Goal: Task Accomplishment & Management: Manage account settings

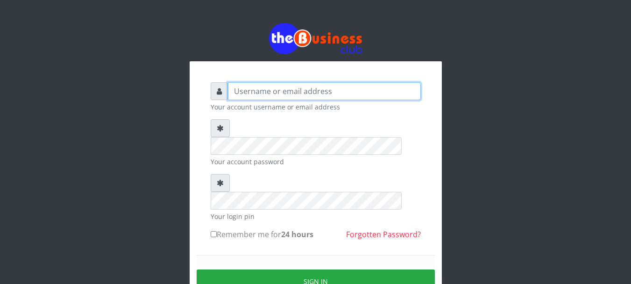
type input "Nacybaby"
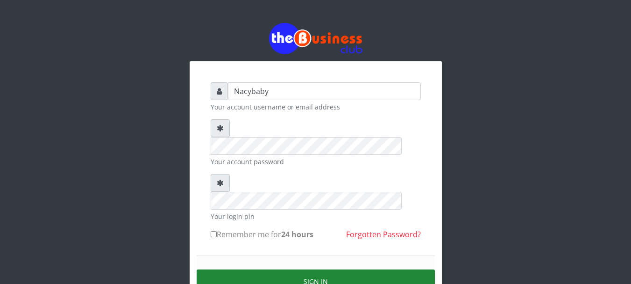
click at [318, 269] on button "Sign in" at bounding box center [316, 281] width 238 height 24
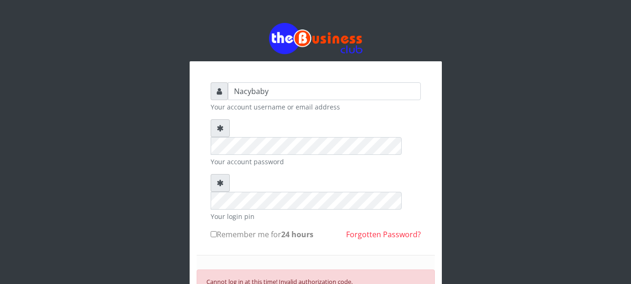
click at [628, 148] on div "Nacybaby Your account username or email address Your account password Your logi…" at bounding box center [315, 216] width 631 height 433
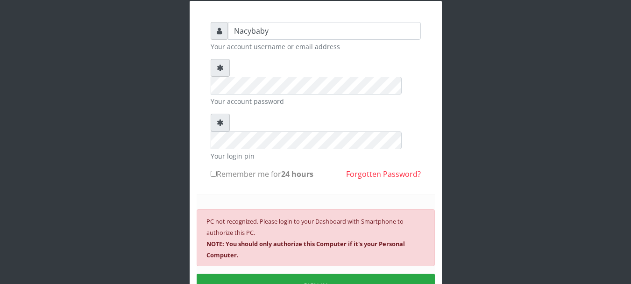
scroll to position [64, 0]
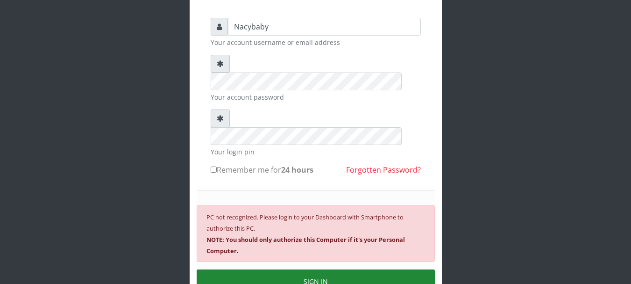
click at [321, 269] on button "SIGN IN" at bounding box center [316, 281] width 238 height 24
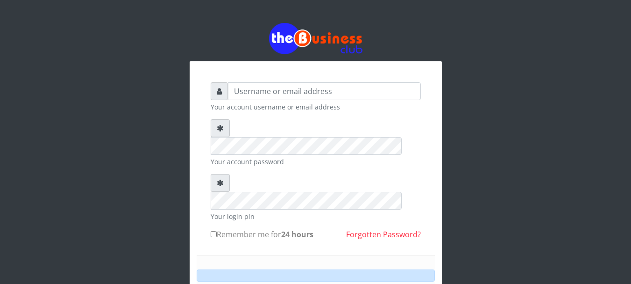
scroll to position [50, 0]
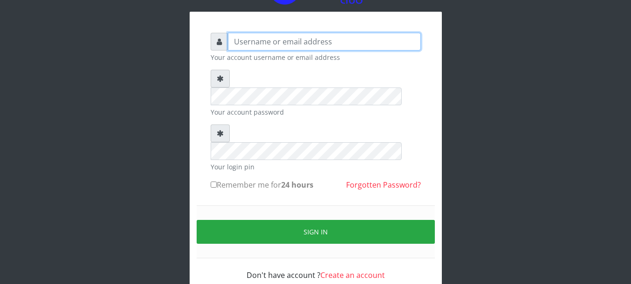
type input "Nacybaby"
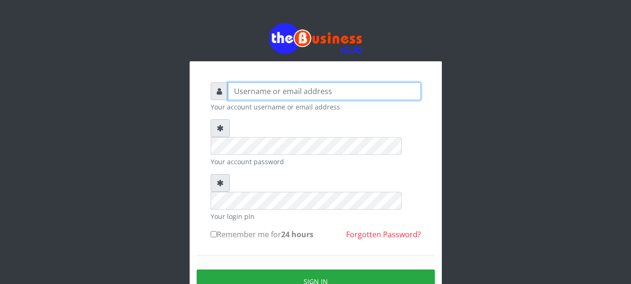
type input "Nacybaby"
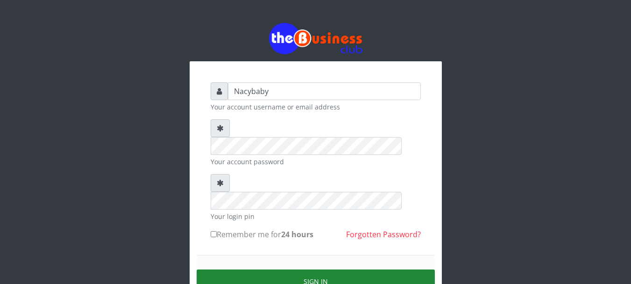
click at [313, 269] on button "Sign in" at bounding box center [316, 281] width 238 height 24
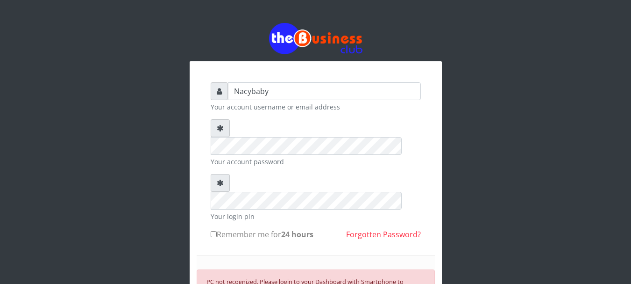
click at [440, 208] on div "Nacybaby Your account username or email address Your account password Your logi…" at bounding box center [316, 236] width 252 height 350
click at [447, 245] on div "Nacybaby Your account username or email address Your account password Your logi…" at bounding box center [316, 216] width 533 height 433
click at [631, 191] on div "Nacybaby Your account username or email address Your account password Your logi…" at bounding box center [315, 216] width 631 height 433
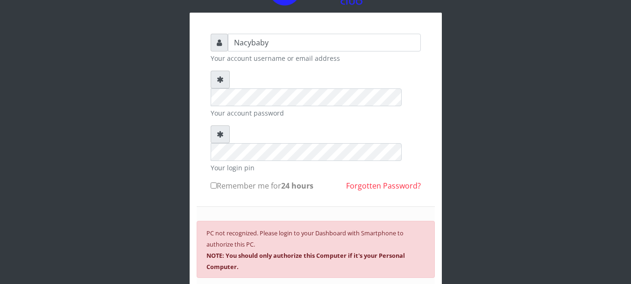
scroll to position [54, 0]
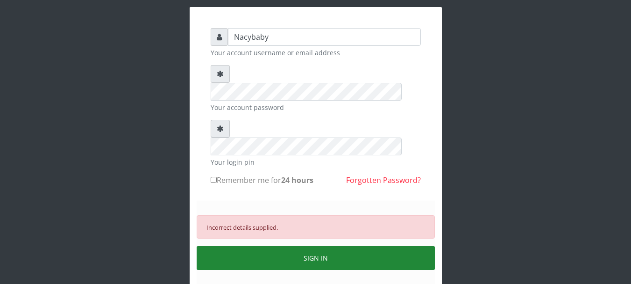
click at [312, 246] on button "SIGN IN" at bounding box center [316, 258] width 238 height 24
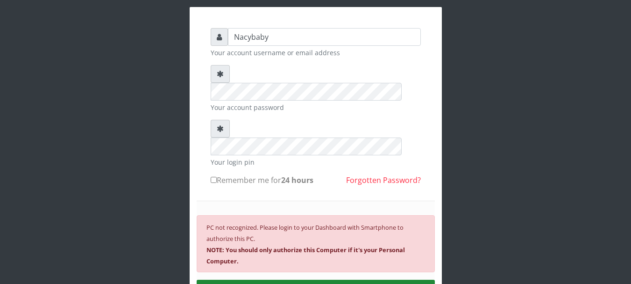
drag, startPoint x: 272, startPoint y: 257, endPoint x: 273, endPoint y: 264, distance: 7.7
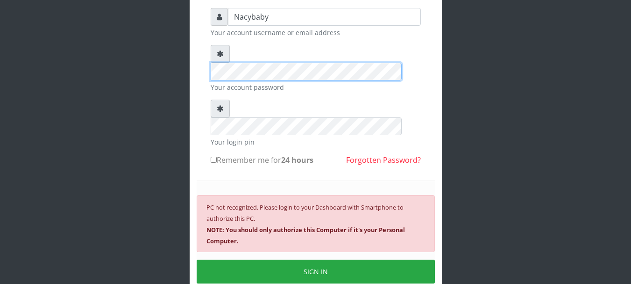
scroll to position [114, 0]
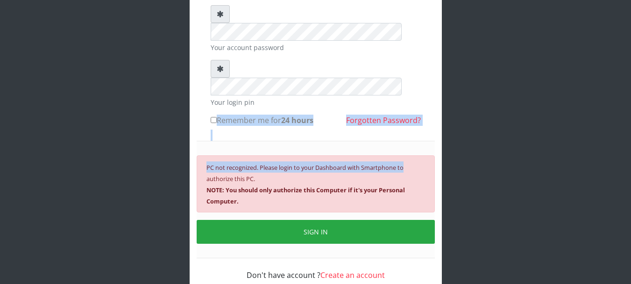
drag, startPoint x: 477, startPoint y: 116, endPoint x: 529, endPoint y: 104, distance: 52.8
click at [529, 104] on div "Nacybaby Your account username or email address Your account password Your logi…" at bounding box center [316, 102] width 533 height 433
